Goal: Understand process/instructions: Learn how to perform a task or action

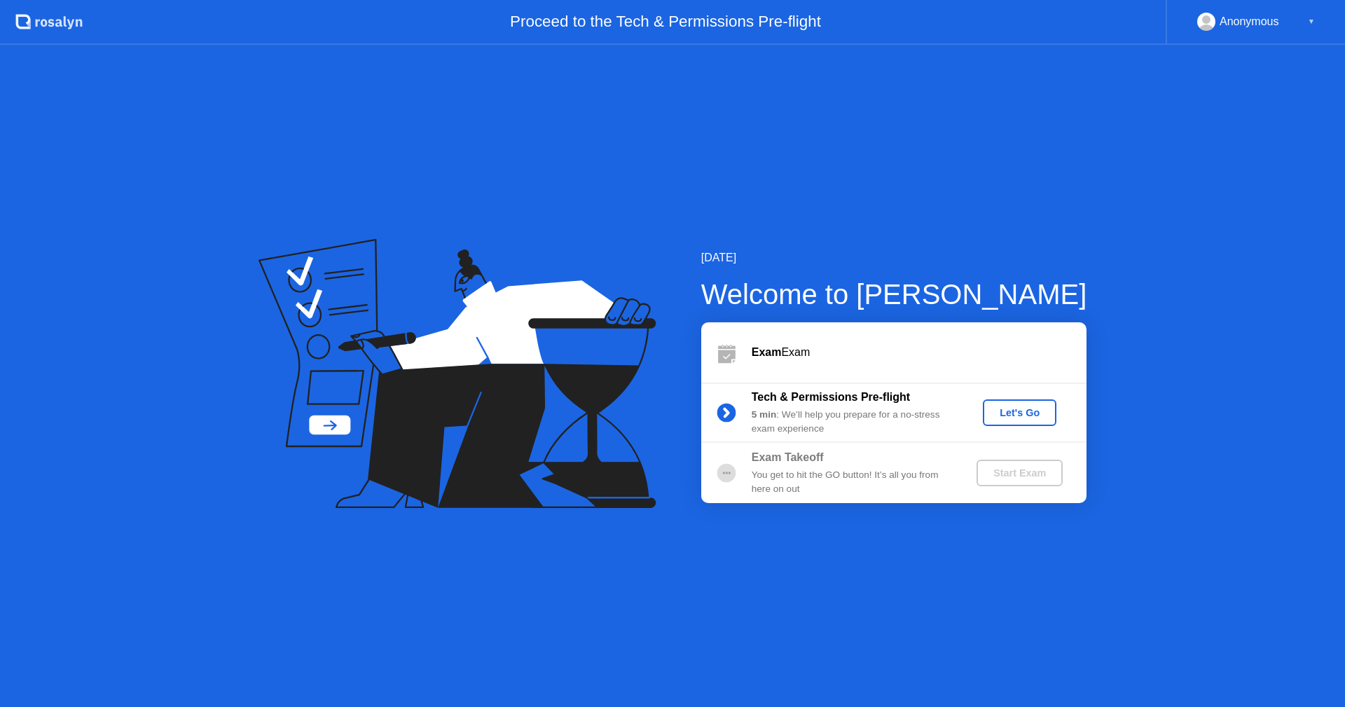
click at [1024, 407] on div "Let's Go" at bounding box center [1020, 412] width 62 height 11
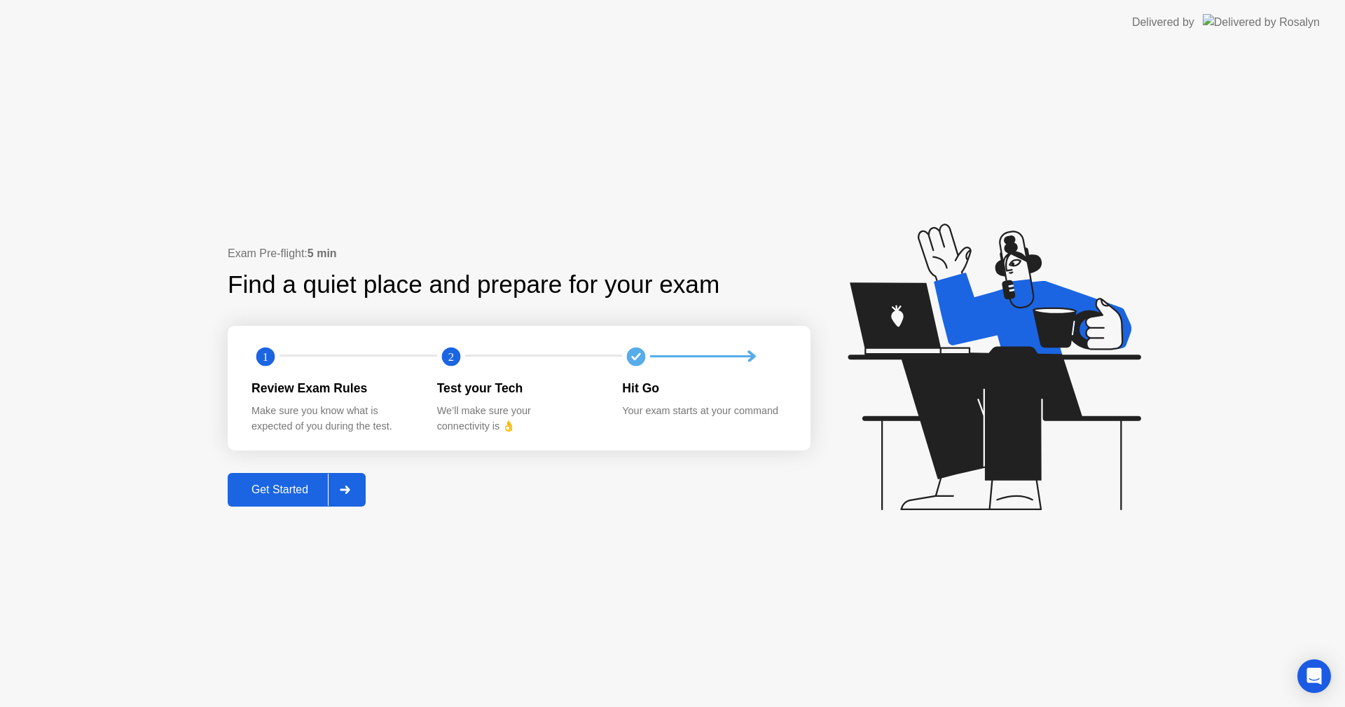
click at [287, 494] on div "Get Started" at bounding box center [280, 490] width 96 height 13
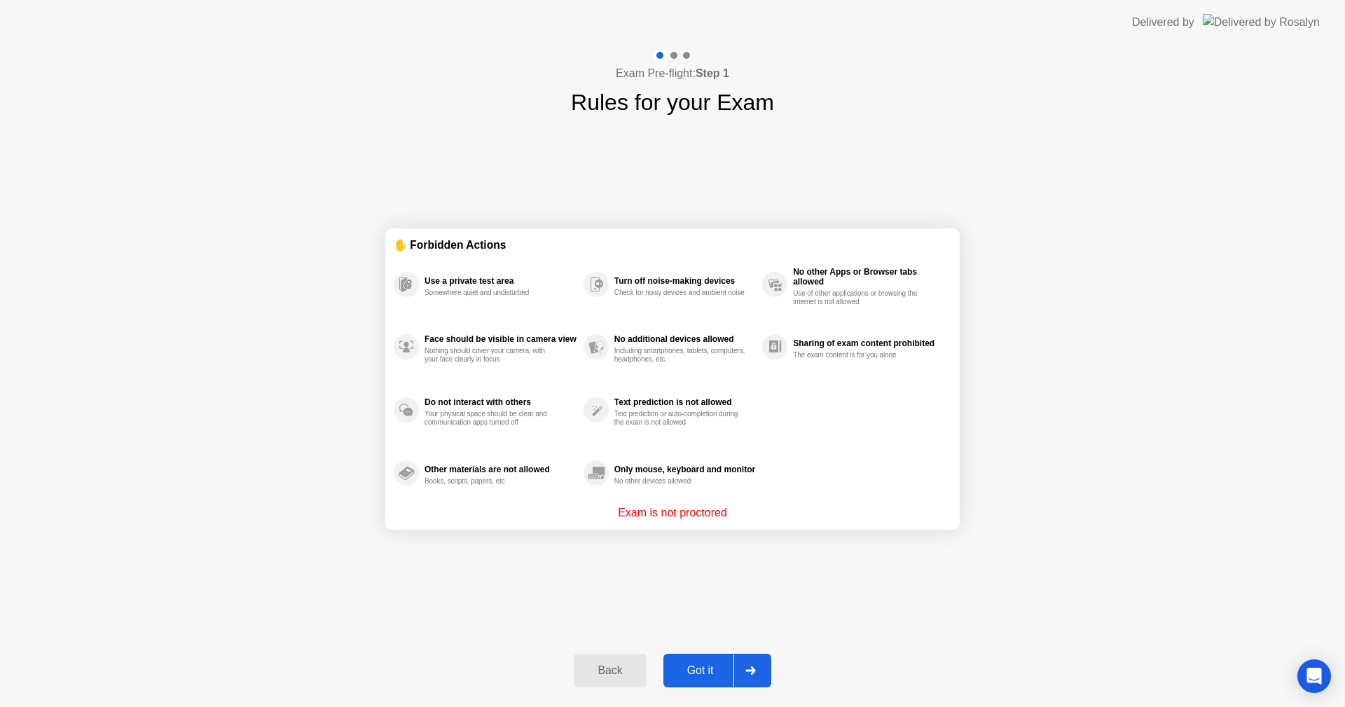
click at [702, 673] on div "Got it" at bounding box center [701, 670] width 66 height 13
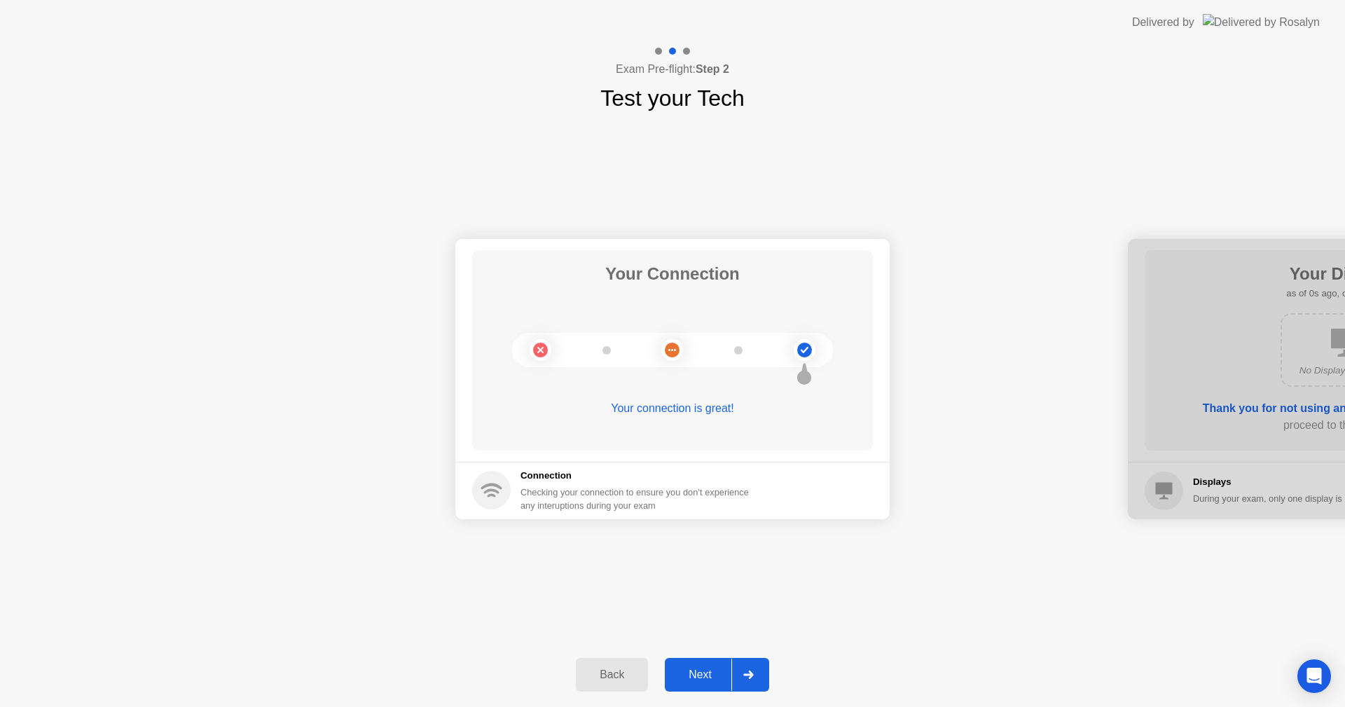
click at [702, 673] on div "Next" at bounding box center [700, 675] width 62 height 13
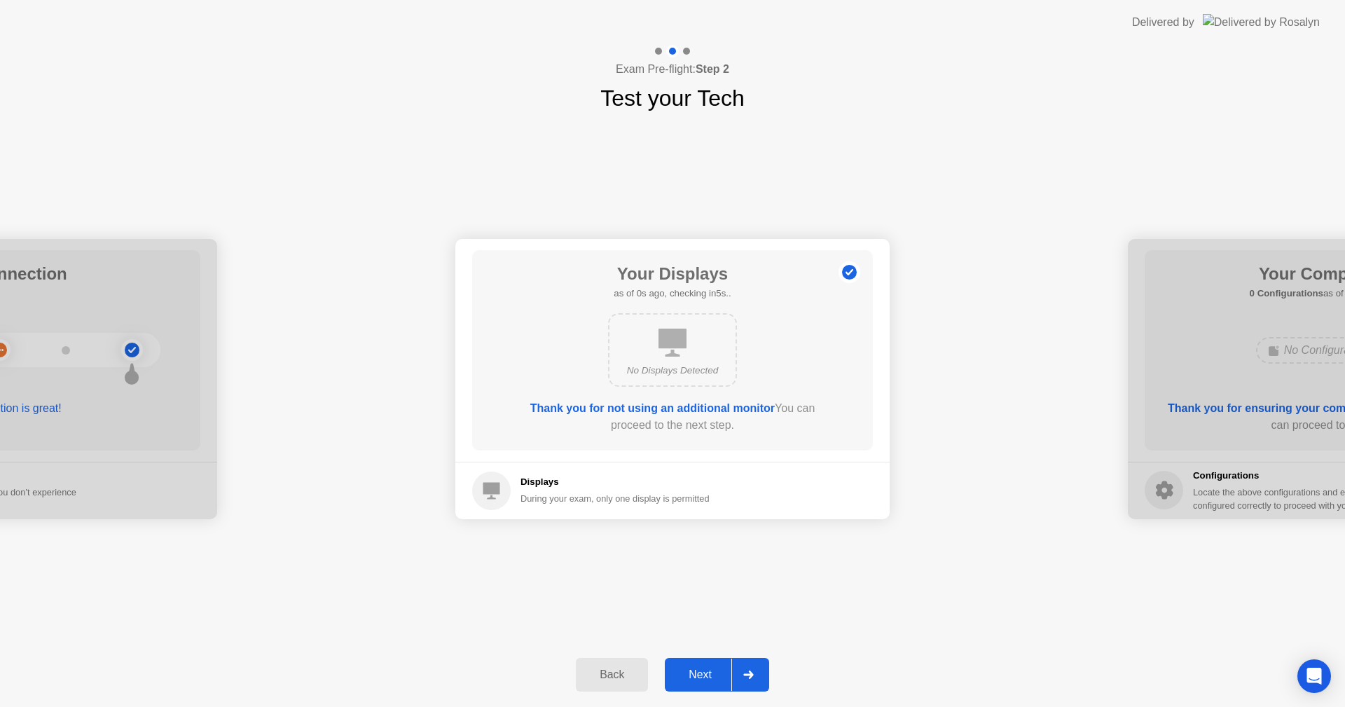
click at [702, 673] on div "Next" at bounding box center [700, 675] width 62 height 13
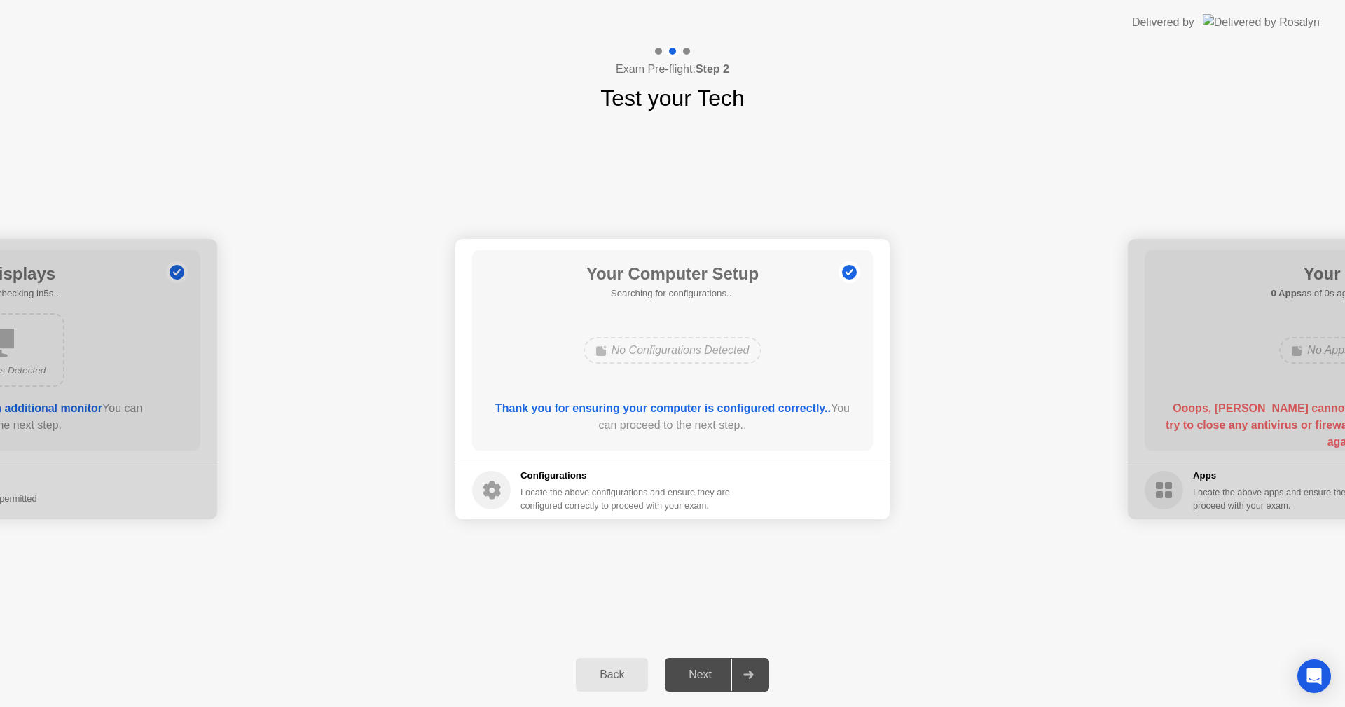
click at [702, 673] on div "Next" at bounding box center [700, 675] width 62 height 13
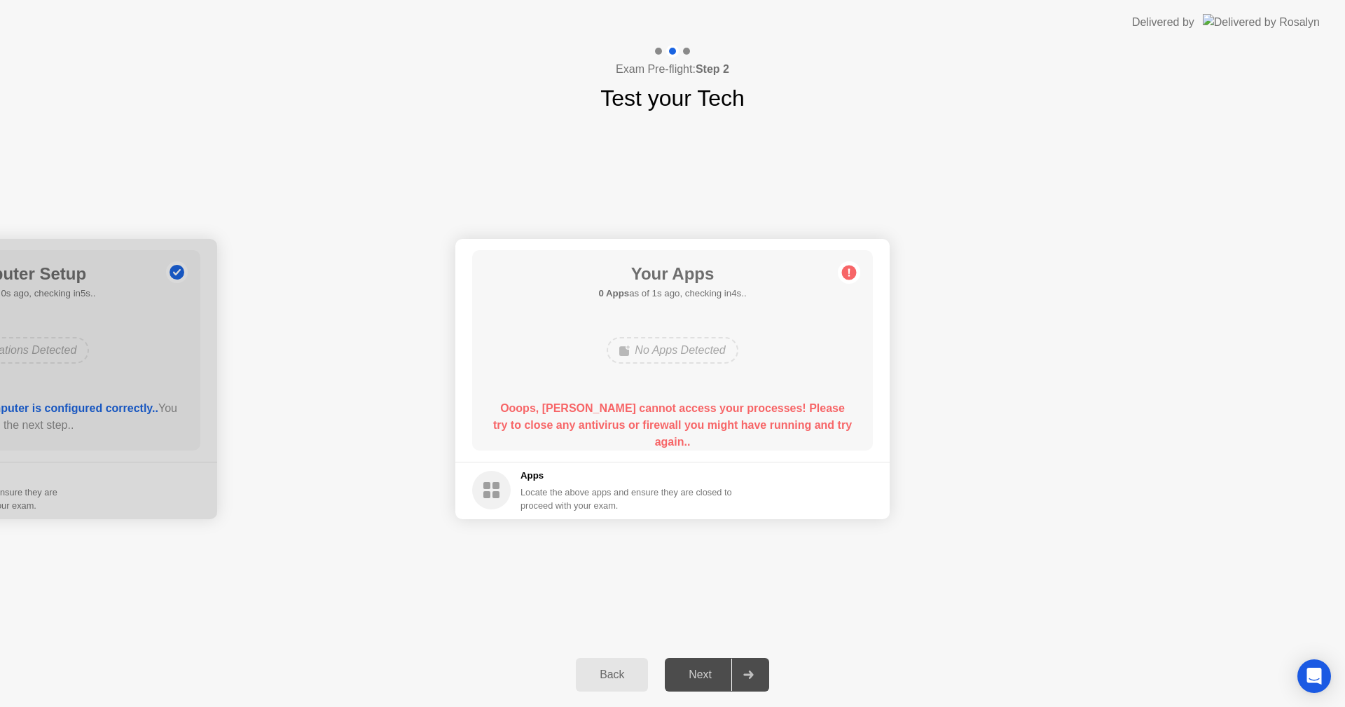
click at [699, 669] on div "Next" at bounding box center [700, 675] width 62 height 13
